Goal: Information Seeking & Learning: Check status

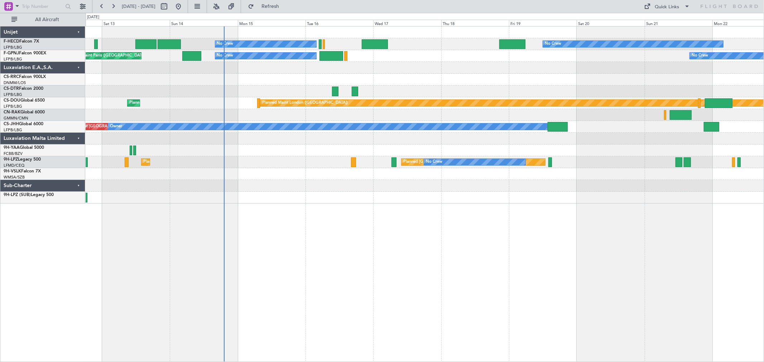
click at [245, 84] on div "Planned Maint [GEOGRAPHIC_DATA] ([GEOGRAPHIC_DATA])" at bounding box center [425, 80] width 678 height 12
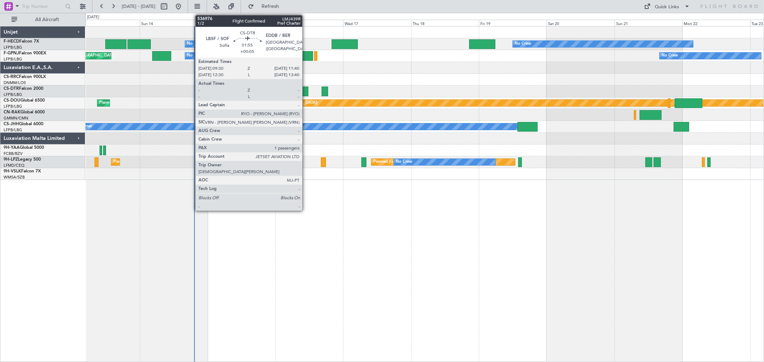
click at [305, 94] on div at bounding box center [305, 92] width 6 height 10
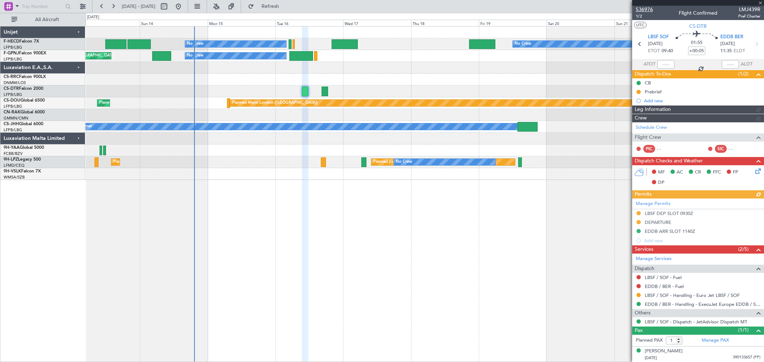
click at [611, 9] on span "536976" at bounding box center [644, 10] width 17 height 8
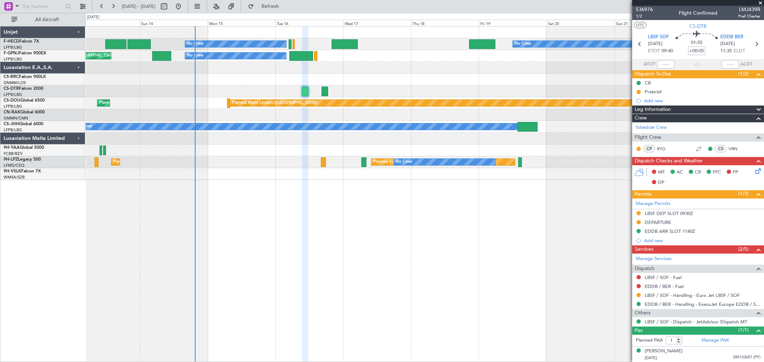
click at [229, 77] on div "No Crew No Crew No Crew Planned Maint [GEOGRAPHIC_DATA] ([GEOGRAPHIC_DATA]) AOG…" at bounding box center [425, 104] width 678 height 154
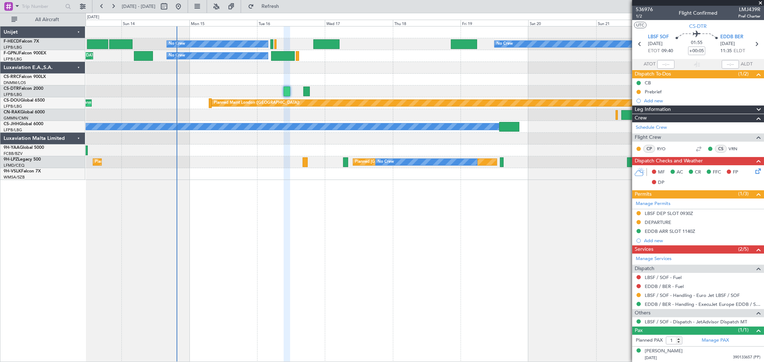
click at [225, 72] on div at bounding box center [425, 68] width 678 height 12
click at [236, 73] on div at bounding box center [425, 68] width 678 height 12
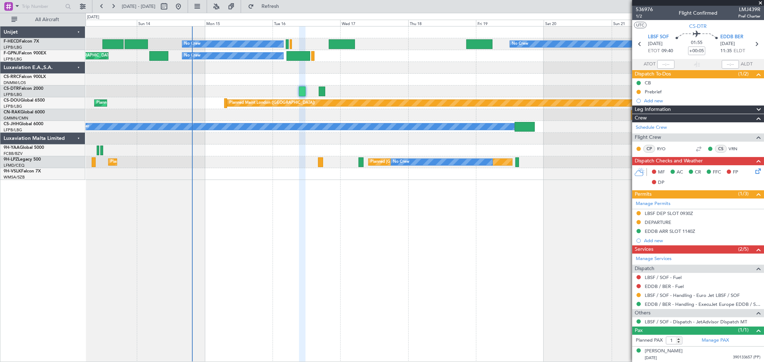
click at [264, 71] on div at bounding box center [425, 68] width 678 height 12
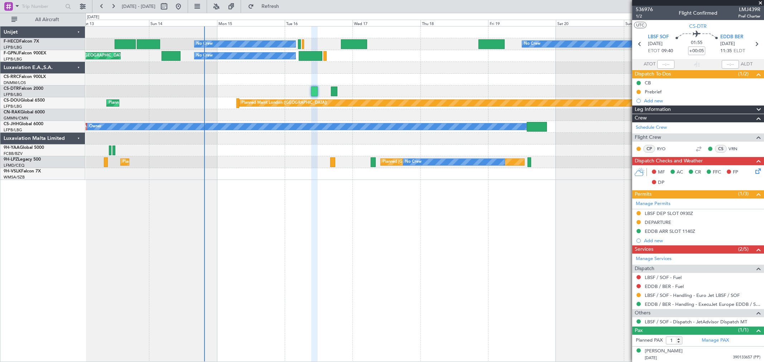
click at [227, 72] on div at bounding box center [425, 68] width 678 height 12
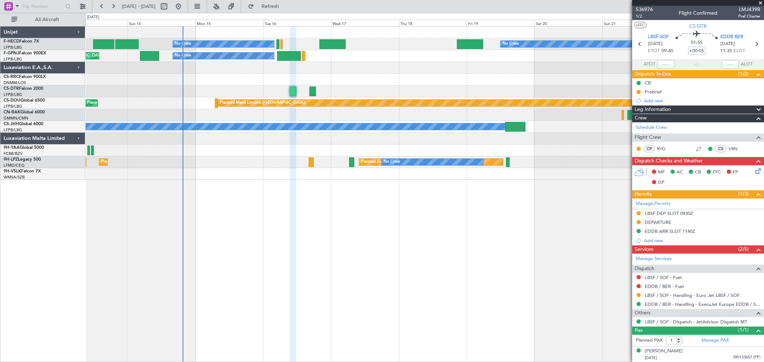
click at [223, 68] on div at bounding box center [425, 68] width 678 height 12
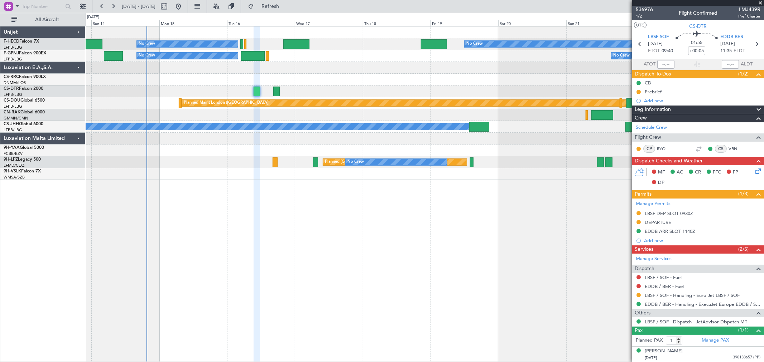
click at [206, 67] on div at bounding box center [425, 68] width 678 height 12
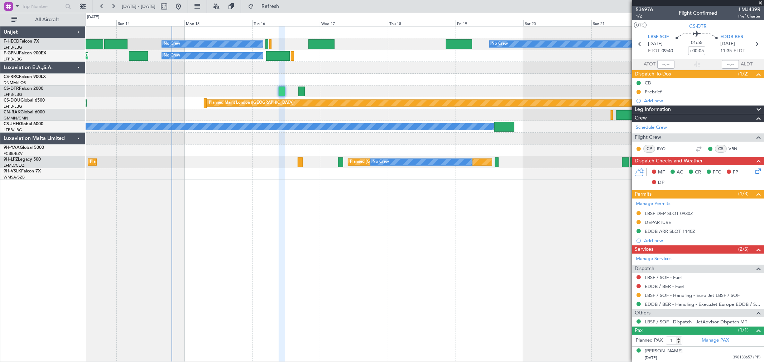
click at [239, 64] on div "No Crew No Crew No Crew Planned Maint [GEOGRAPHIC_DATA] ([GEOGRAPHIC_DATA]) No …" at bounding box center [425, 104] width 678 height 154
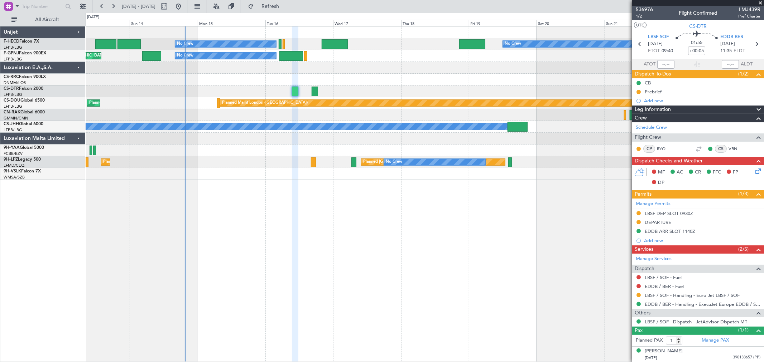
click at [239, 65] on div at bounding box center [425, 68] width 678 height 12
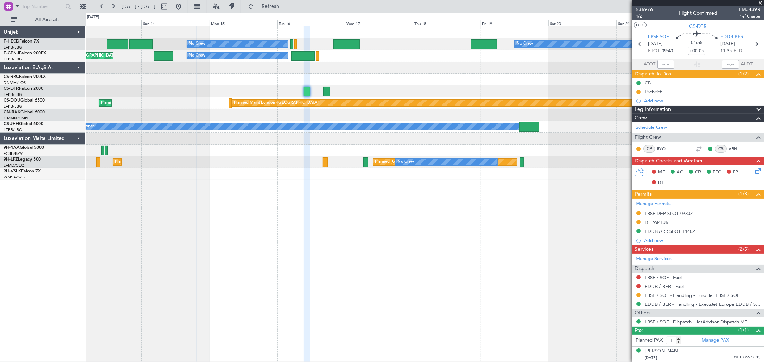
click at [239, 65] on div at bounding box center [425, 68] width 678 height 12
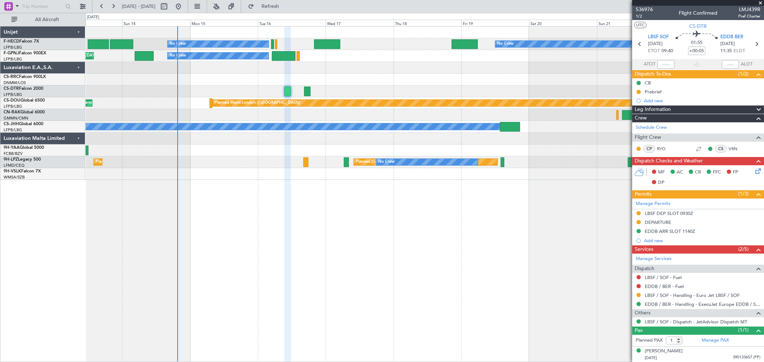
click at [222, 64] on div at bounding box center [425, 68] width 678 height 12
click at [230, 64] on div at bounding box center [425, 68] width 678 height 12
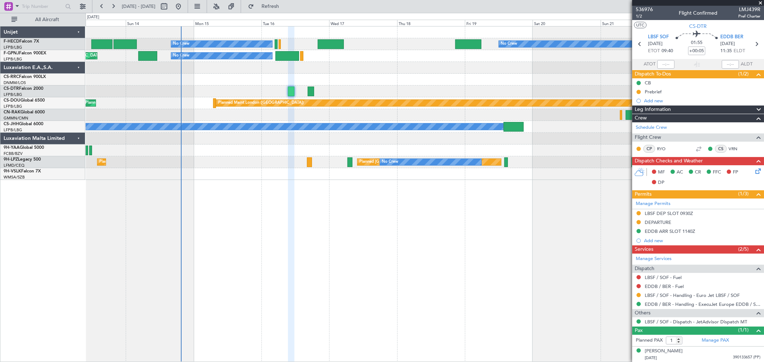
click at [239, 65] on div at bounding box center [425, 68] width 678 height 12
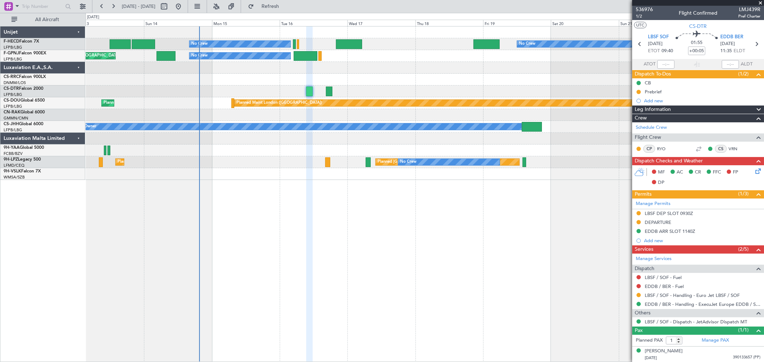
click at [236, 66] on div at bounding box center [425, 68] width 678 height 12
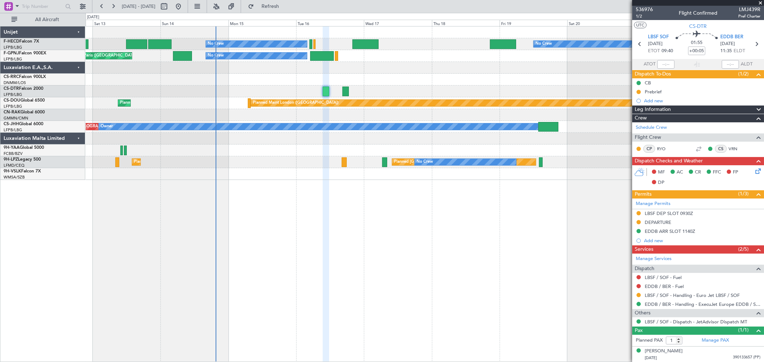
click at [241, 66] on div at bounding box center [425, 68] width 678 height 12
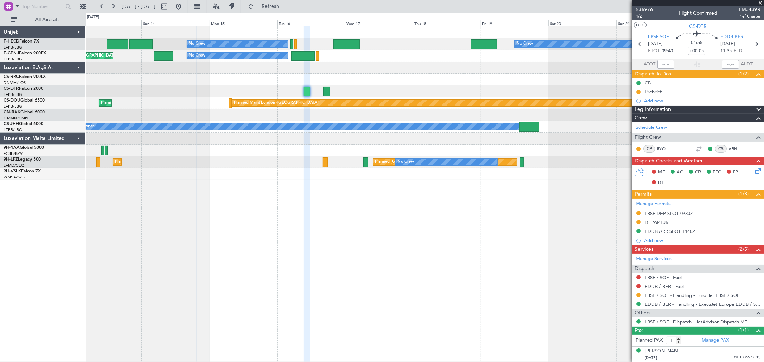
click at [236, 68] on div at bounding box center [425, 68] width 678 height 12
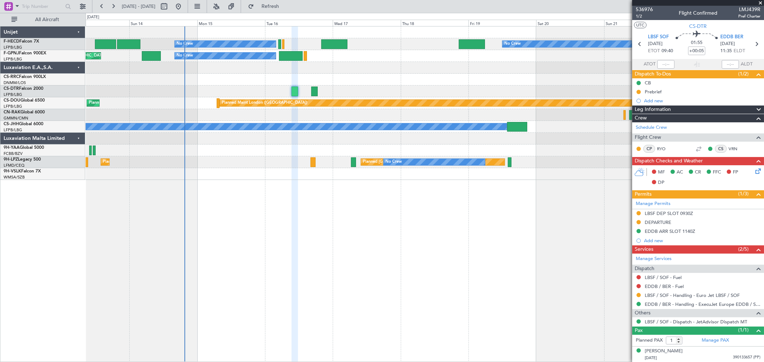
click at [231, 66] on div at bounding box center [425, 68] width 678 height 12
click at [233, 65] on div at bounding box center [425, 68] width 678 height 12
click at [194, 63] on div at bounding box center [425, 68] width 678 height 12
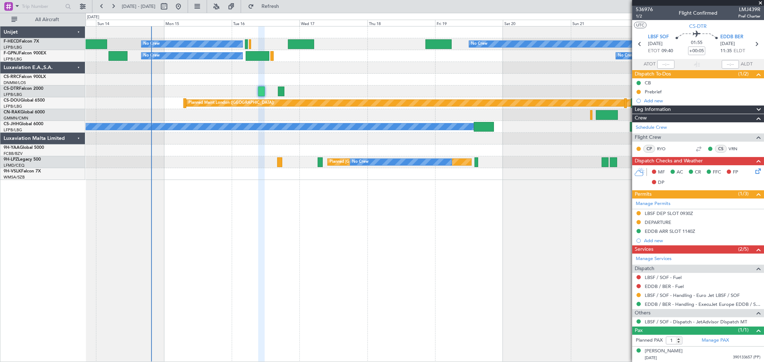
click at [207, 63] on div at bounding box center [425, 68] width 678 height 12
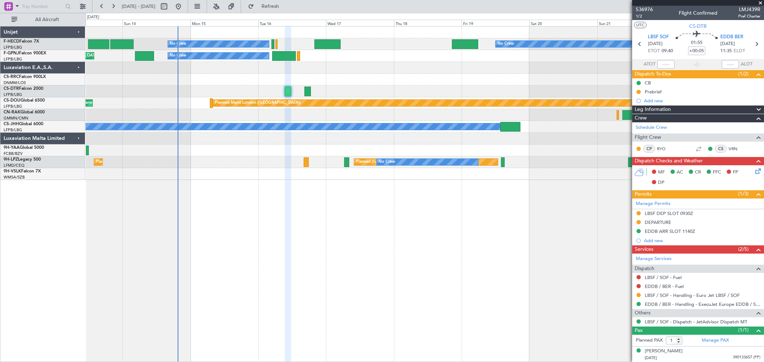
click at [214, 65] on div at bounding box center [425, 68] width 678 height 12
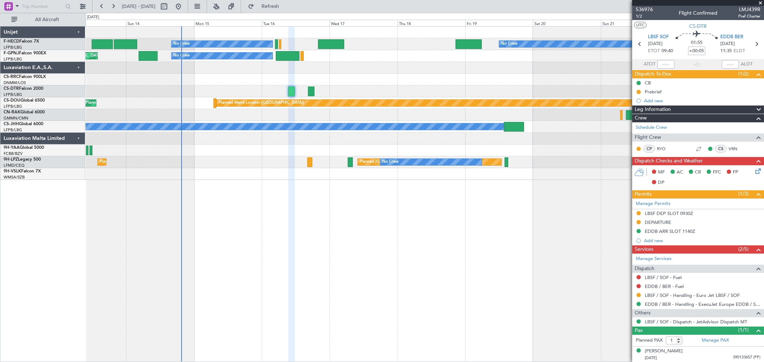
click at [212, 65] on div at bounding box center [425, 68] width 678 height 12
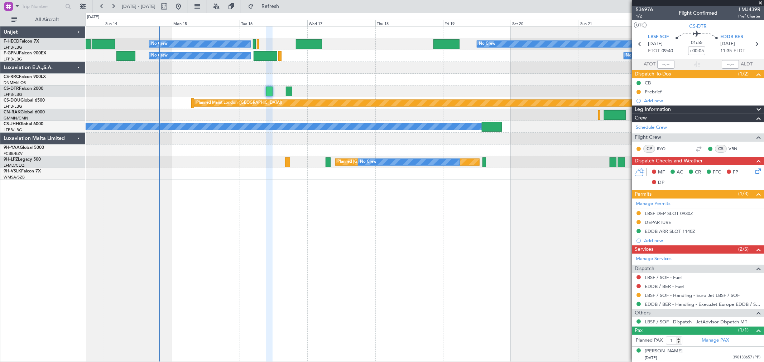
click at [192, 64] on div at bounding box center [425, 68] width 678 height 12
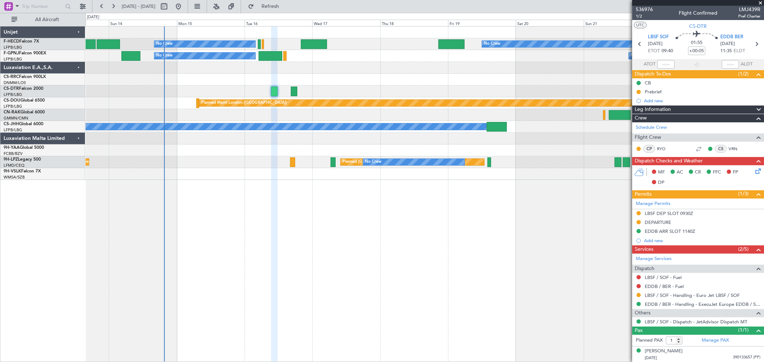
click at [219, 66] on div at bounding box center [425, 68] width 678 height 12
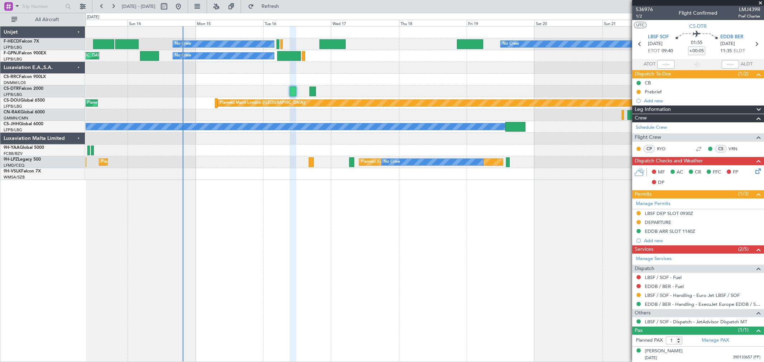
click at [234, 67] on div at bounding box center [425, 68] width 678 height 12
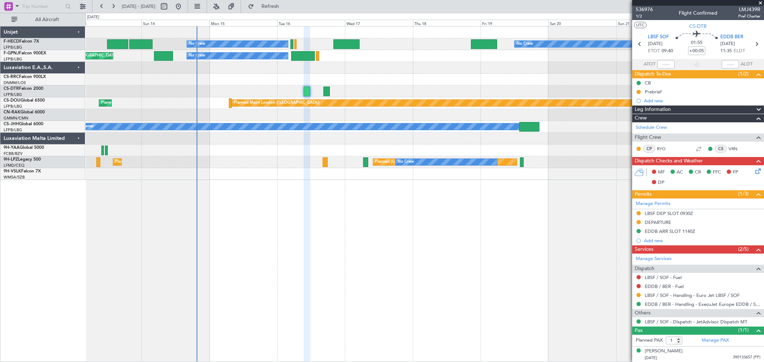
click at [220, 67] on div at bounding box center [425, 68] width 678 height 12
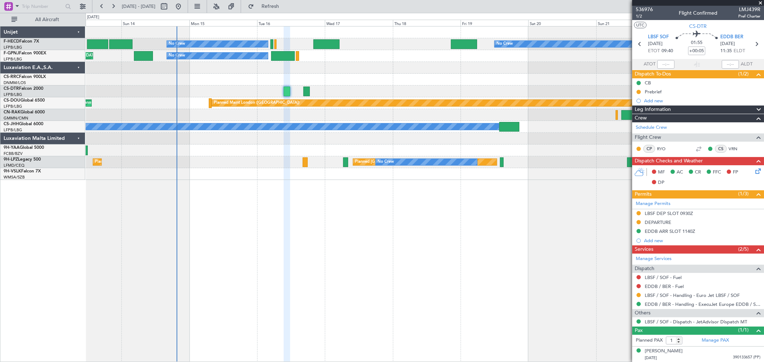
click at [208, 66] on div at bounding box center [425, 68] width 678 height 12
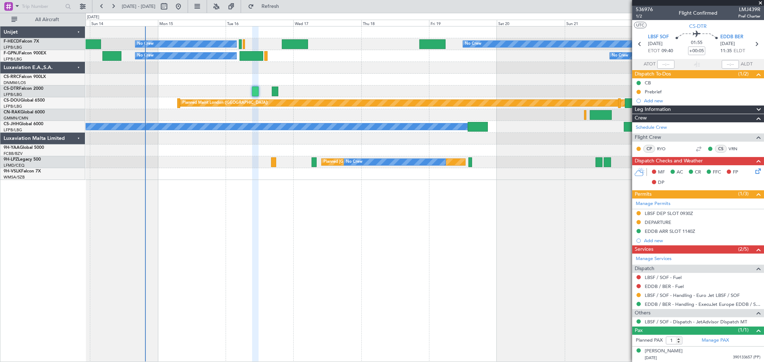
click at [197, 65] on div at bounding box center [425, 68] width 678 height 12
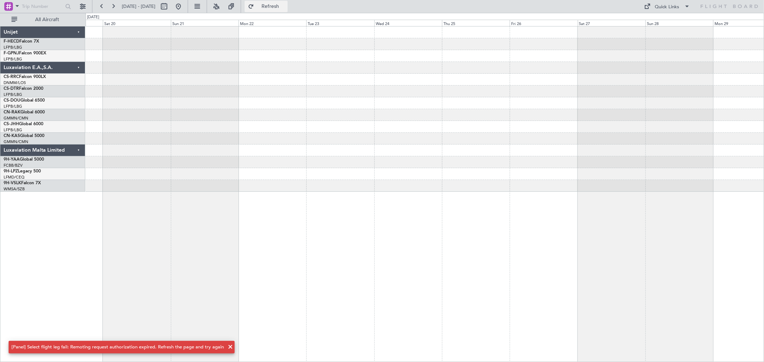
click at [274, 5] on button "Refresh" at bounding box center [266, 6] width 43 height 11
click at [276, 4] on button "Refresh" at bounding box center [266, 6] width 43 height 11
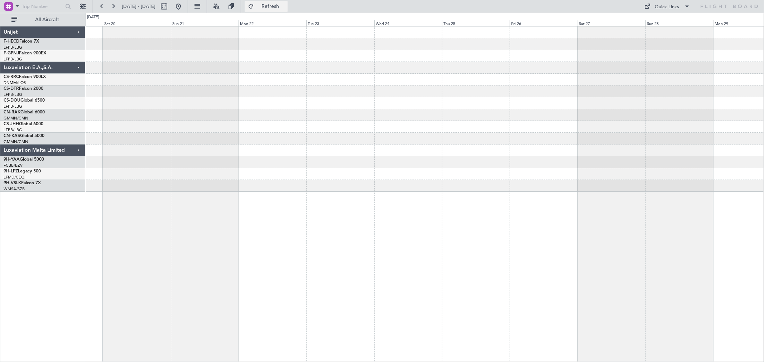
click at [276, 3] on button "Refresh" at bounding box center [266, 6] width 43 height 11
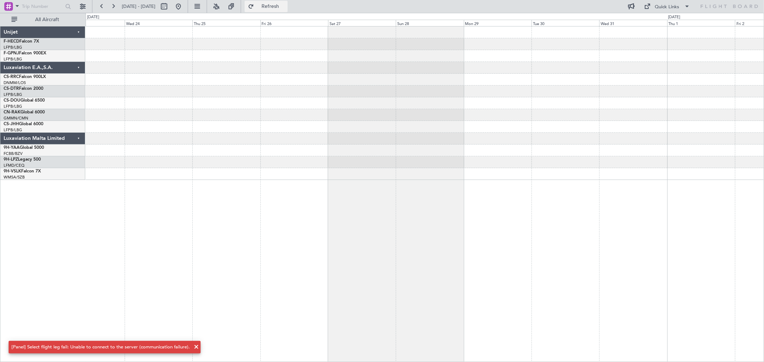
click at [285, 4] on span "Refresh" at bounding box center [270, 6] width 30 height 5
click at [288, 2] on button "Refresh" at bounding box center [266, 6] width 43 height 11
click at [288, 1] on button "Refresh" at bounding box center [266, 6] width 43 height 11
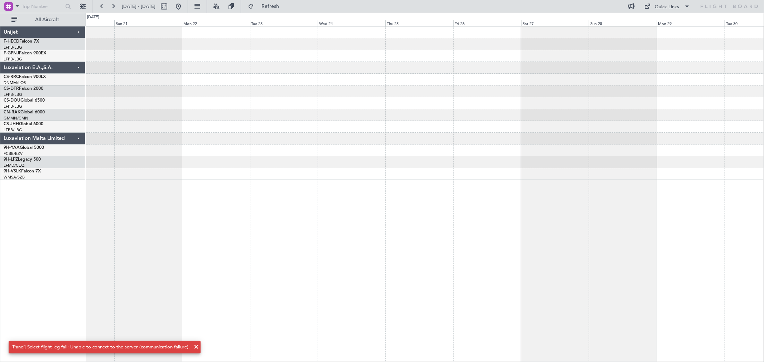
click at [581, 68] on div at bounding box center [425, 104] width 678 height 154
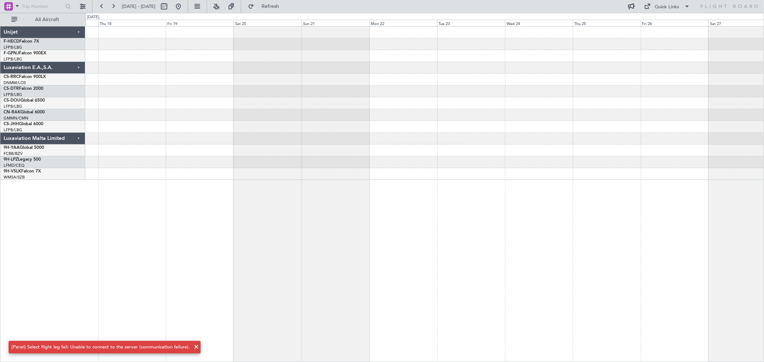
click at [517, 81] on div at bounding box center [425, 80] width 678 height 12
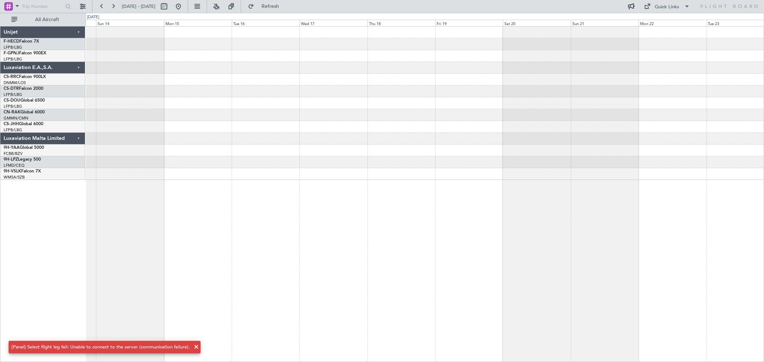
click at [399, 77] on div at bounding box center [425, 80] width 678 height 12
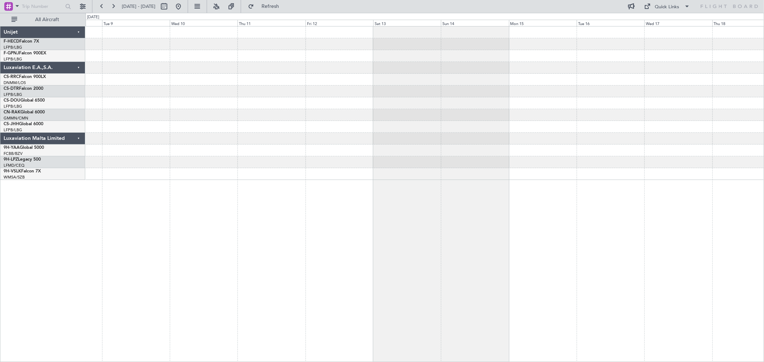
click at [474, 80] on div at bounding box center [425, 104] width 678 height 154
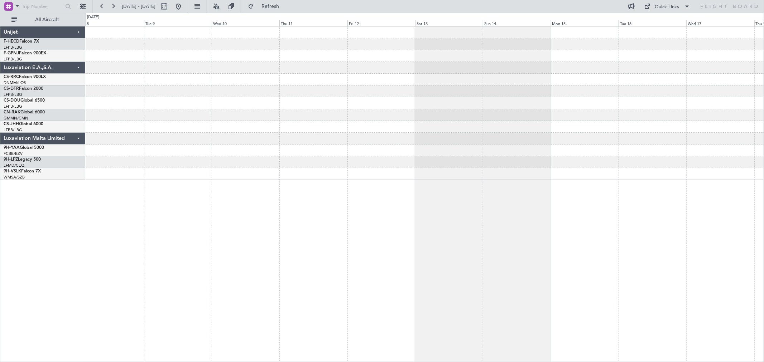
click at [327, 69] on div at bounding box center [425, 104] width 678 height 154
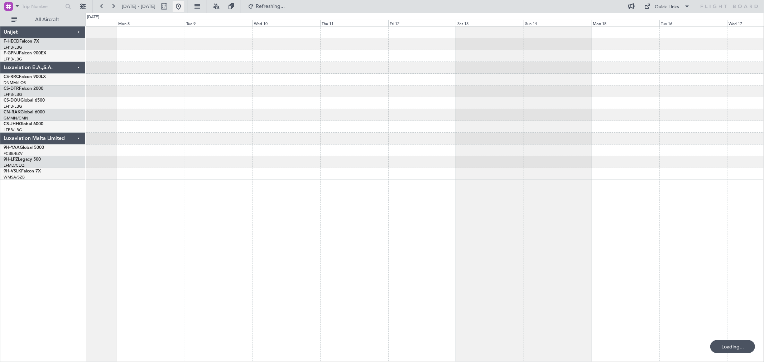
click at [184, 5] on button at bounding box center [178, 6] width 11 height 11
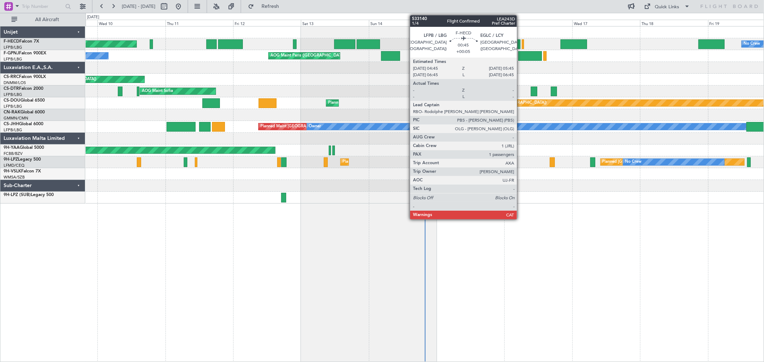
click at [521, 50] on div "No Crew No Crew AOG Maint Paris (Le Bourget) No Crew No Crew" at bounding box center [425, 56] width 678 height 12
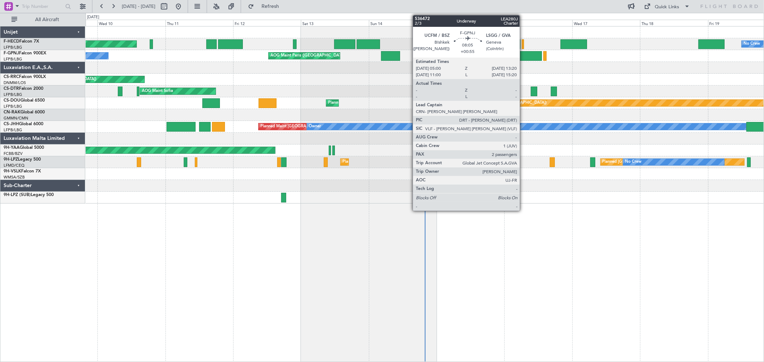
click at [523, 53] on div at bounding box center [530, 56] width 24 height 10
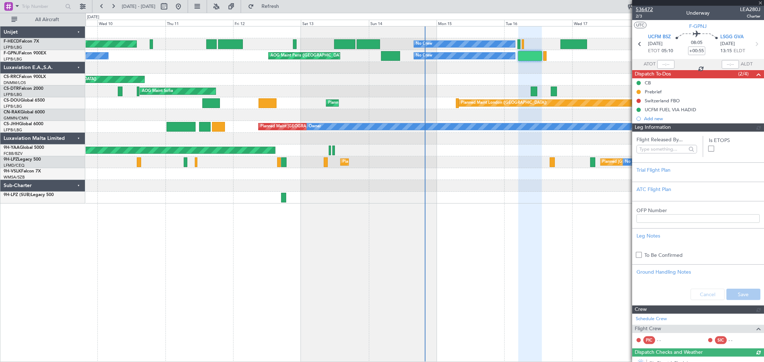
click at [646, 8] on span "536472" at bounding box center [644, 10] width 17 height 8
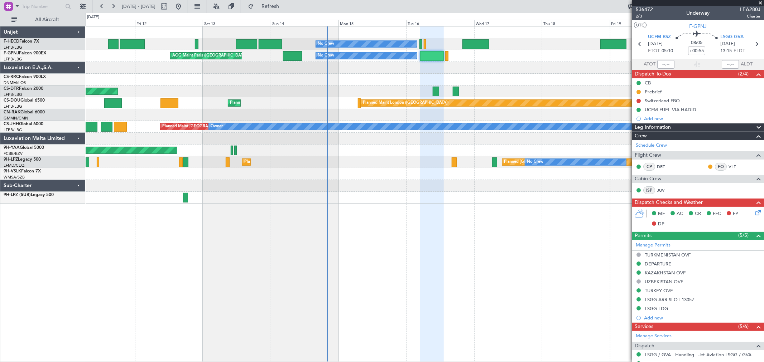
click at [316, 117] on div at bounding box center [425, 115] width 678 height 12
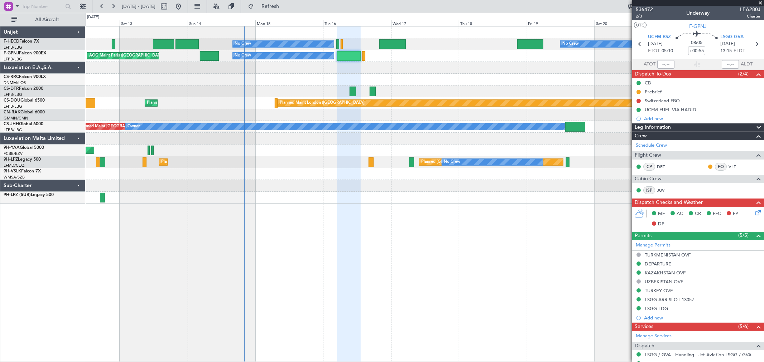
click at [347, 92] on div "No Crew No Crew Planned Maint Paris (Le Bourget) No Crew AOG Maint Paris (Le Bo…" at bounding box center [425, 115] width 678 height 177
